Goal: Task Accomplishment & Management: Complete application form

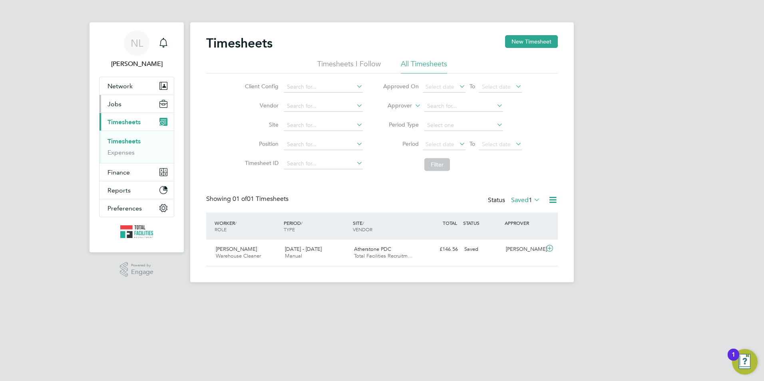
drag, startPoint x: 0, startPoint y: 0, endPoint x: 120, endPoint y: 105, distance: 159.4
click at [120, 105] on button "Jobs" at bounding box center [137, 104] width 74 height 18
click at [131, 101] on button "Jobs" at bounding box center [137, 104] width 74 height 18
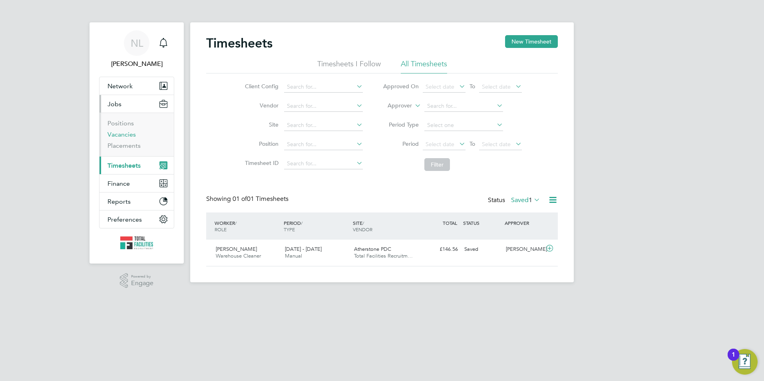
click at [110, 133] on link "Vacancies" at bounding box center [121, 135] width 28 height 8
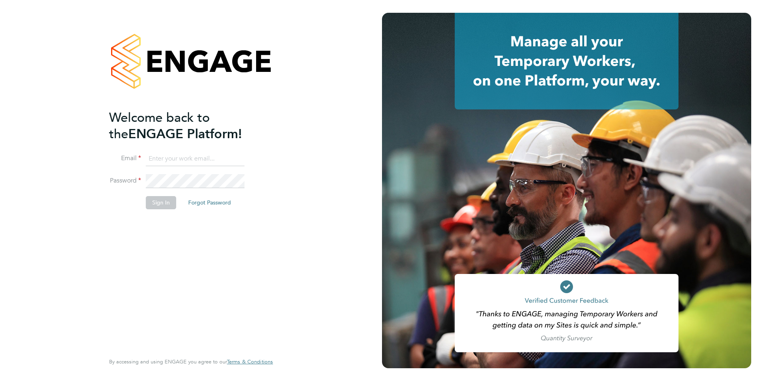
type input "[PERSON_NAME][EMAIL_ADDRESS][PERSON_NAME][DOMAIN_NAME]"
click at [163, 202] on button "Sign In" at bounding box center [161, 202] width 30 height 13
